Goal: Task Accomplishment & Management: Use online tool/utility

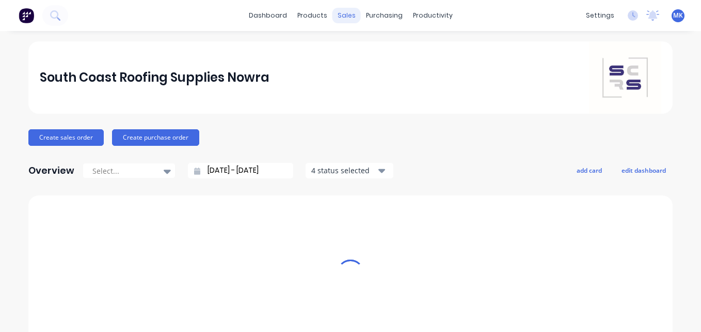
click at [337, 12] on div "sales" at bounding box center [347, 15] width 28 height 15
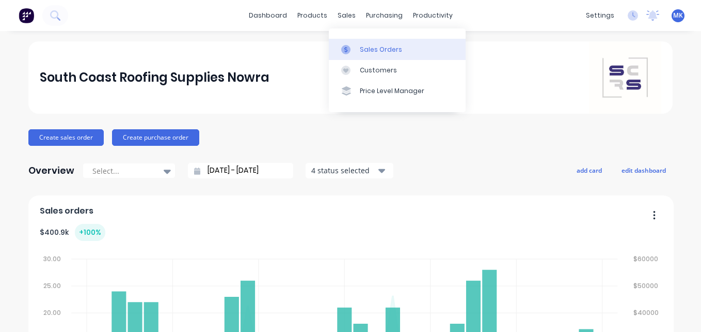
click at [360, 52] on div "Sales Orders" at bounding box center [381, 49] width 42 height 9
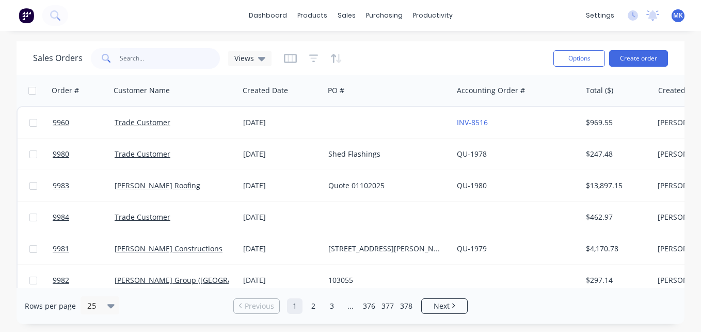
click at [169, 55] on input "text" at bounding box center [170, 58] width 101 height 21
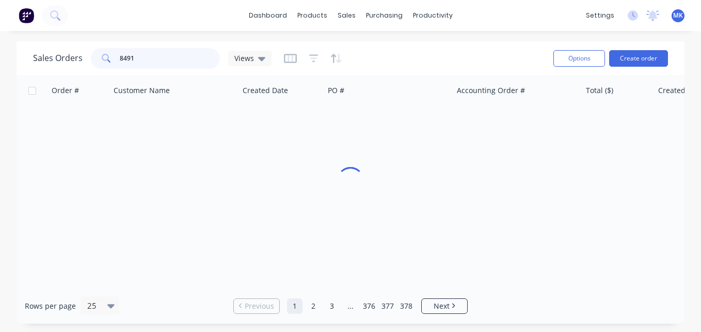
type input "8491"
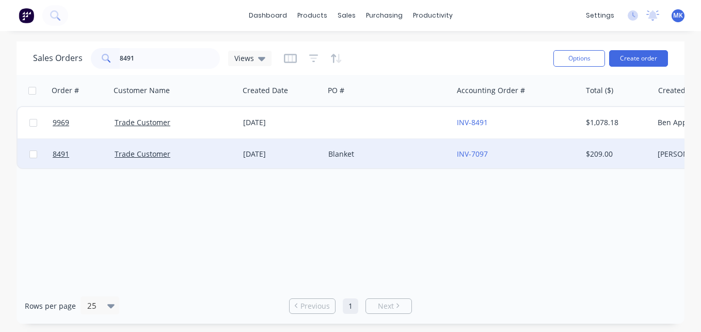
click at [321, 158] on div "[DATE]" at bounding box center [281, 153] width 85 height 31
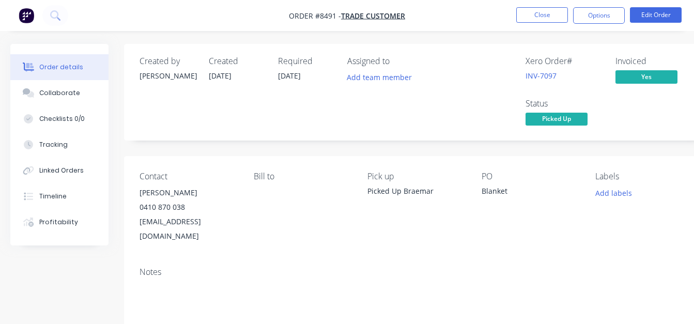
scroll to position [0, 53]
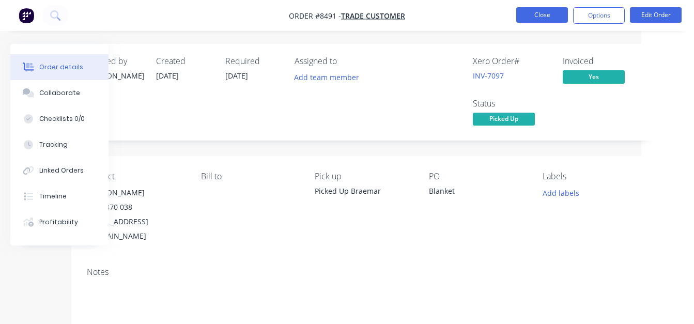
click at [540, 12] on button "Close" at bounding box center [542, 14] width 52 height 15
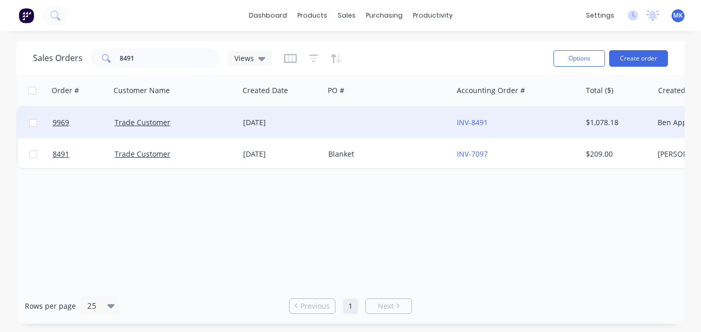
click at [420, 123] on div at bounding box center [388, 122] width 129 height 31
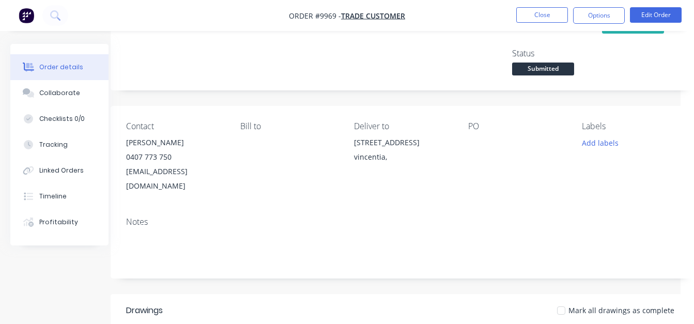
scroll to position [43, 13]
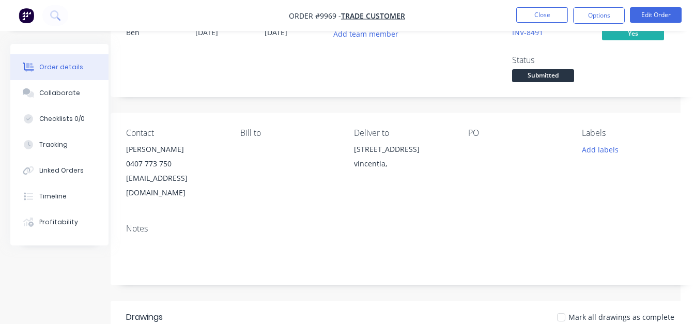
click at [513, 23] on ul "Close Options Edit Order" at bounding box center [599, 15] width 190 height 17
click at [539, 12] on button "Close" at bounding box center [542, 14] width 52 height 15
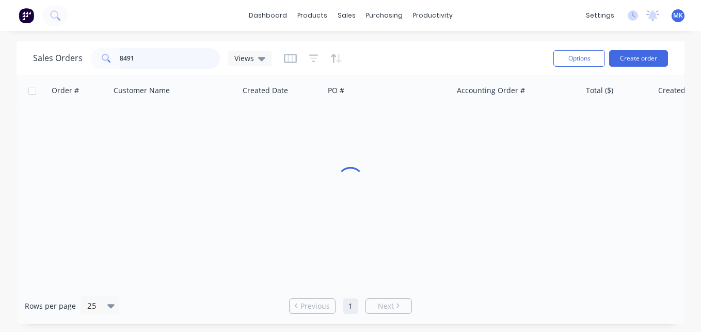
click at [149, 52] on input "8491" at bounding box center [170, 58] width 101 height 21
click at [163, 62] on input "brick" at bounding box center [170, 58] width 101 height 21
type input "8515"
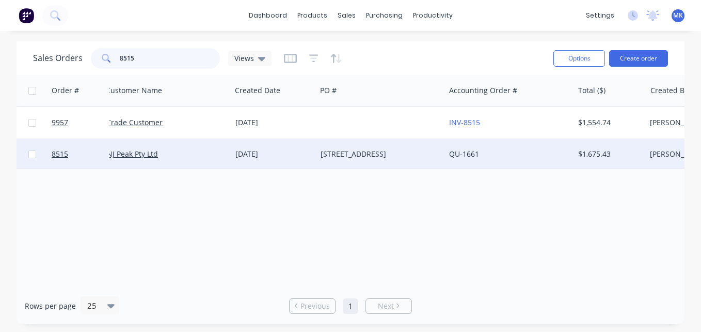
scroll to position [0, 8]
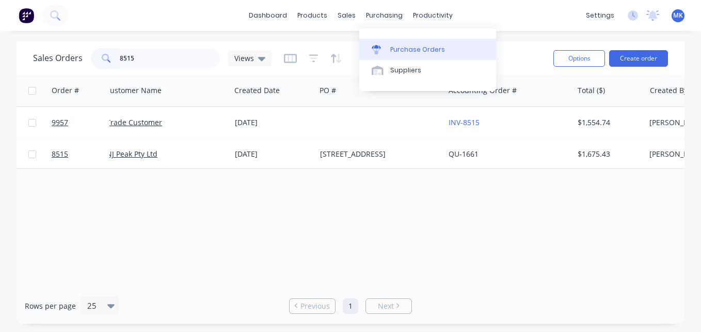
click at [394, 50] on div "Purchase Orders" at bounding box center [417, 49] width 55 height 9
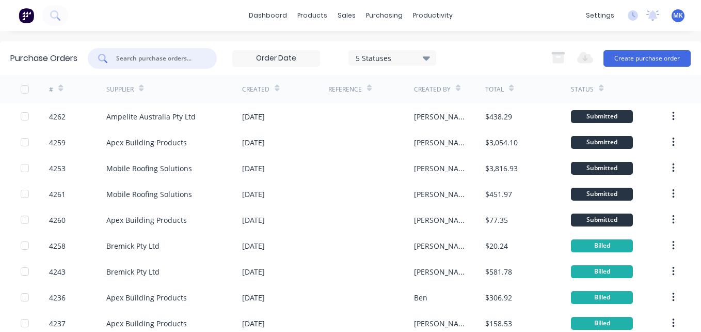
click at [198, 59] on input "text" at bounding box center [158, 58] width 86 height 10
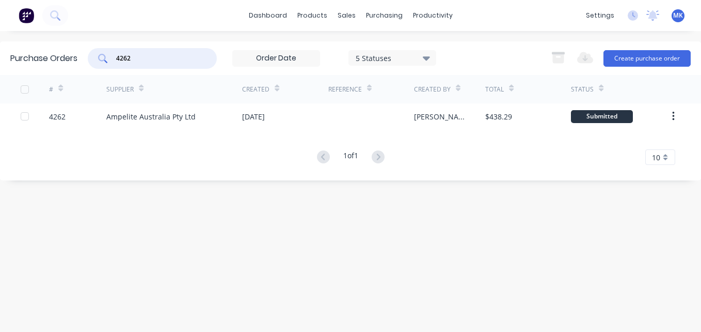
type input "4262"
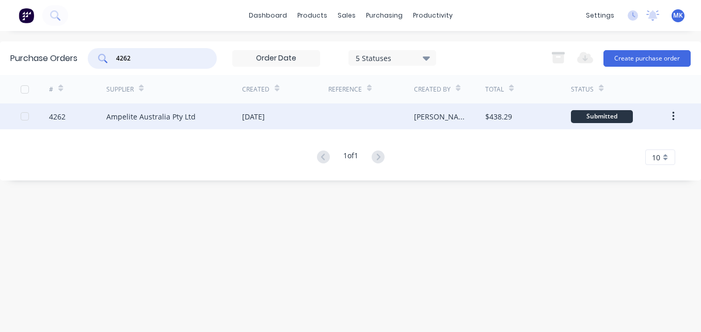
click at [329, 115] on div at bounding box center [371, 116] width 86 height 26
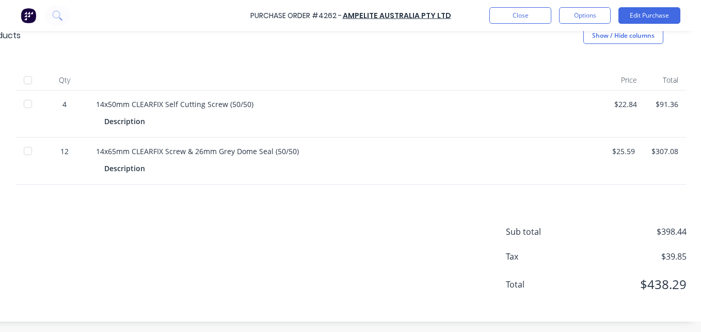
scroll to position [231, 164]
click at [17, 70] on div at bounding box center [27, 80] width 21 height 21
click at [587, 23] on button "Options" at bounding box center [585, 15] width 52 height 17
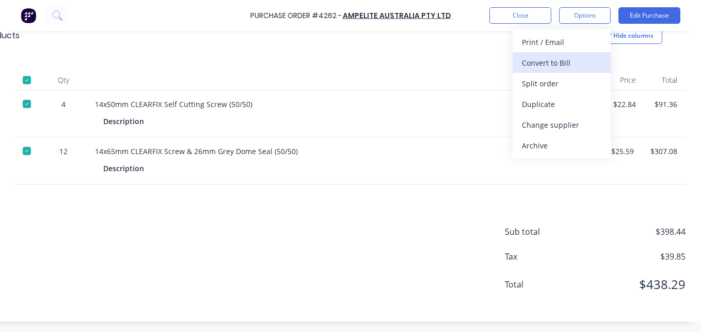
click at [567, 66] on div "Convert to Bill" at bounding box center [562, 62] width 80 height 15
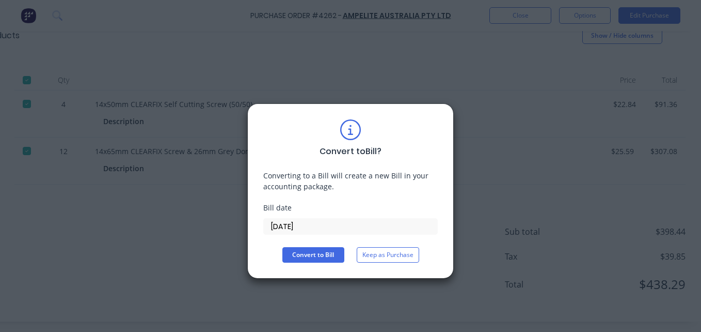
click at [298, 218] on label "[DATE]" at bounding box center [350, 226] width 175 height 17
click at [298, 218] on input "[DATE]" at bounding box center [351, 225] width 174 height 15
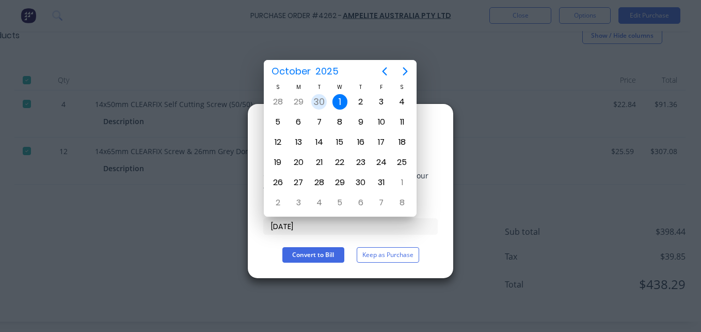
click at [322, 101] on div "30" at bounding box center [318, 101] width 15 height 15
type input "[DATE]"
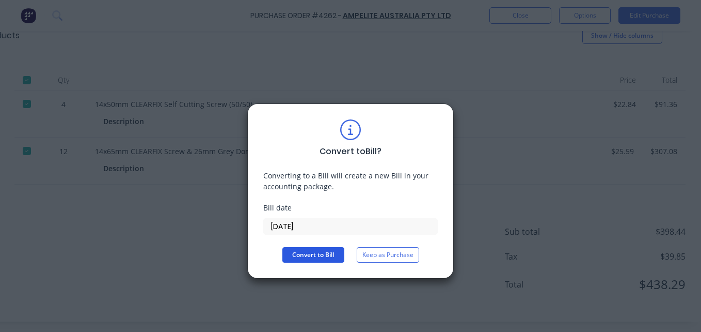
click at [312, 255] on button "Convert to Bill" at bounding box center [313, 254] width 62 height 15
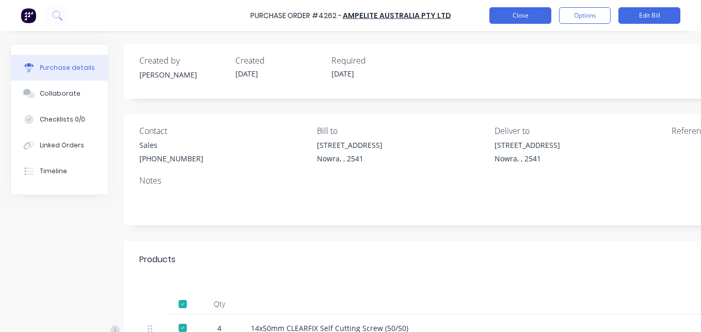
click at [506, 13] on button "Close" at bounding box center [521, 15] width 62 height 17
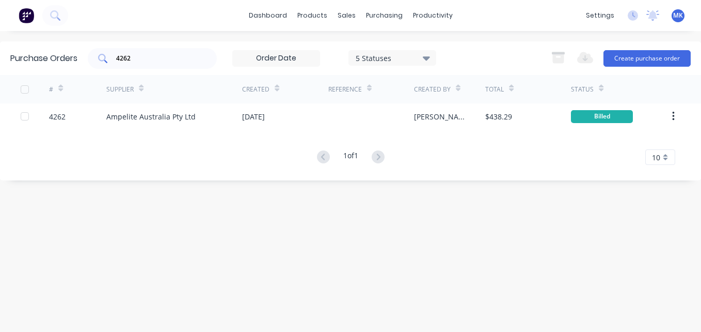
click at [137, 63] on input "4262" at bounding box center [158, 58] width 86 height 10
type input "4227"
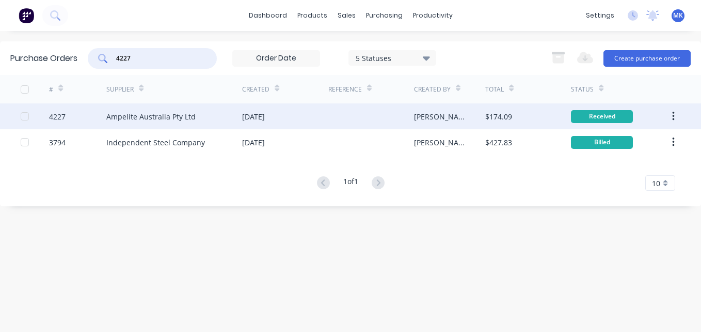
click at [319, 125] on div "[DATE]" at bounding box center [285, 116] width 86 height 26
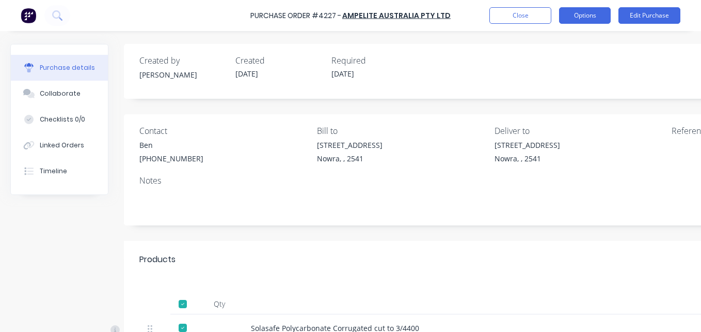
click at [588, 10] on button "Options" at bounding box center [585, 15] width 52 height 17
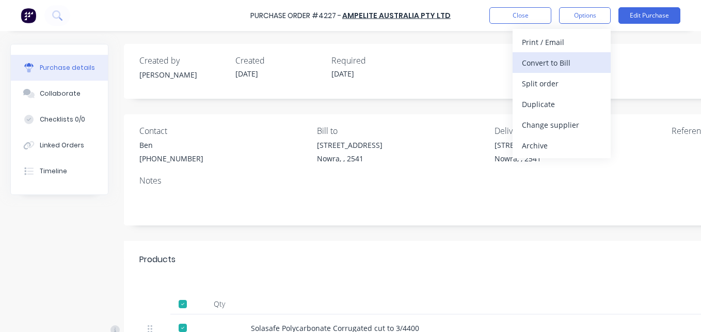
click at [561, 63] on div "Convert to Bill" at bounding box center [562, 62] width 80 height 15
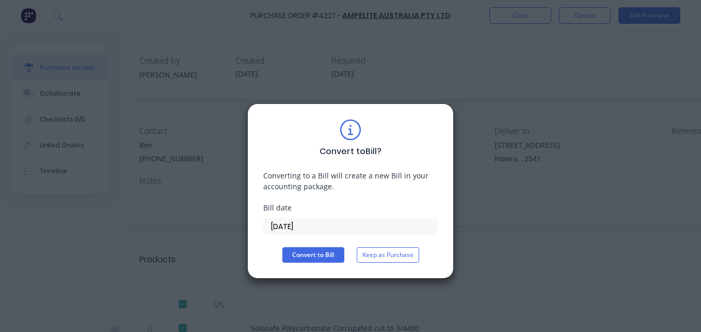
click at [288, 217] on div "Bill date [DATE]" at bounding box center [350, 218] width 175 height 33
click at [289, 225] on input "[DATE]" at bounding box center [351, 225] width 174 height 15
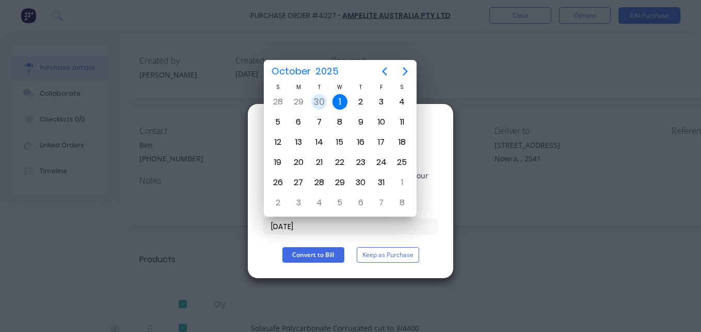
click at [323, 97] on div "30" at bounding box center [318, 101] width 15 height 15
type input "[DATE]"
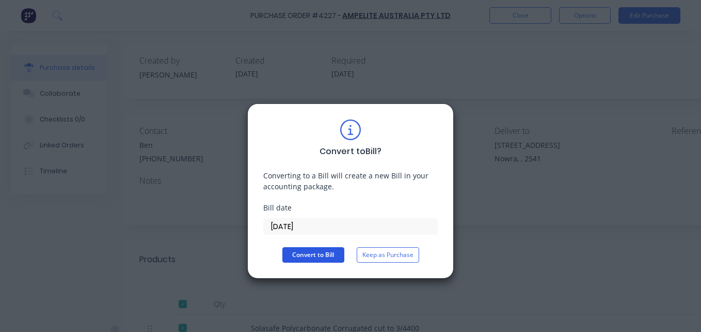
click at [317, 250] on button "Convert to Bill" at bounding box center [313, 254] width 62 height 15
